Goal: Subscribe to service/newsletter

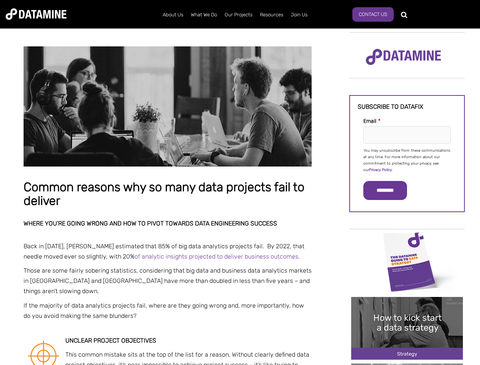
click at [407, 160] on p "You may unsubscribe from these communications at any time. For more information…" at bounding box center [406, 160] width 87 height 26
click at [390, 190] on input "*********" at bounding box center [385, 190] width 44 height 19
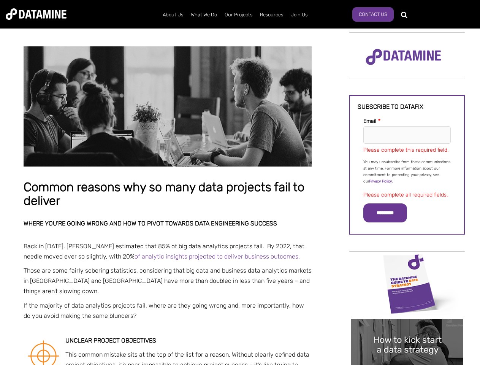
click at [407, 261] on img "Image grid with {{ image_count }} images." at bounding box center [407, 283] width 112 height 63
click at [407, 261] on div "✕" at bounding box center [240, 182] width 480 height 365
click at [407, 328] on div "✕" at bounding box center [240, 182] width 480 height 365
click at [407, 328] on img "Image grid with {{ image_count }} images." at bounding box center [407, 350] width 112 height 63
click at [407, 364] on div "✕" at bounding box center [240, 182] width 480 height 365
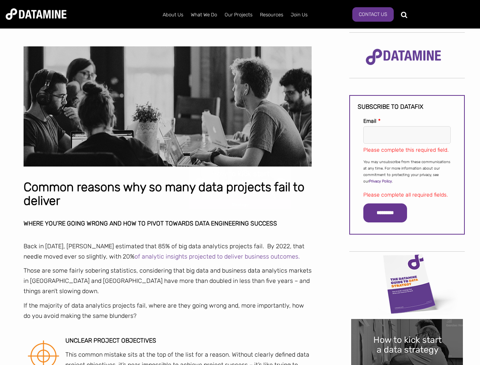
click at [407, 364] on div "✕" at bounding box center [240, 182] width 480 height 365
